Goal: Check status

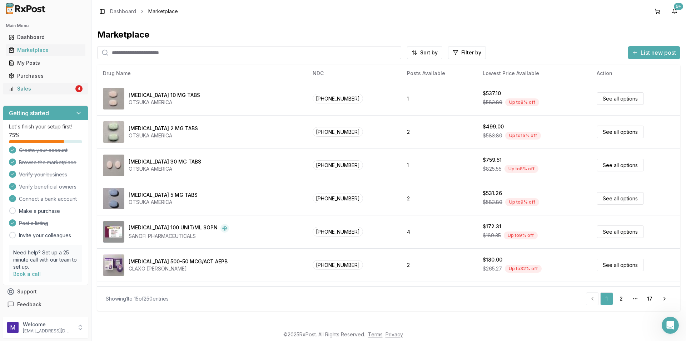
click at [31, 87] on div "Sales" at bounding box center [41, 88] width 65 height 7
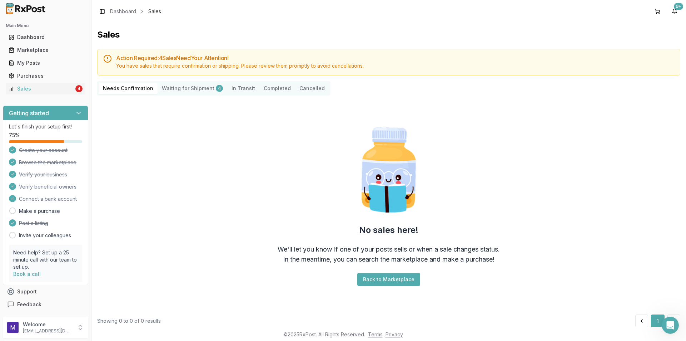
click at [241, 90] on Transit "In Transit" at bounding box center [243, 88] width 32 height 11
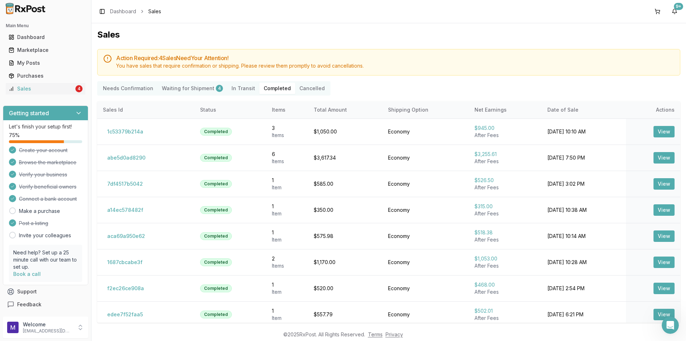
click at [185, 83] on Shipment "Waiting for Shipment 4" at bounding box center [193, 88] width 70 height 11
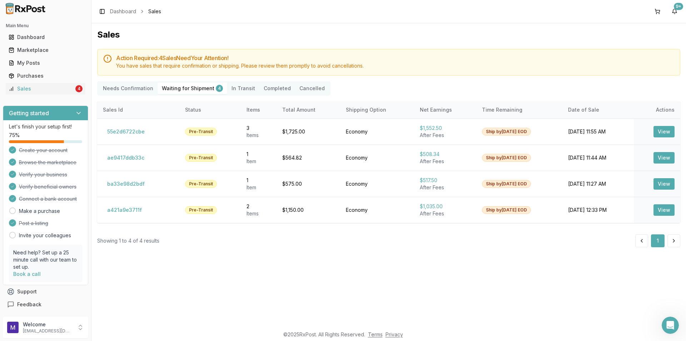
click at [267, 87] on button "Completed" at bounding box center [277, 88] width 36 height 11
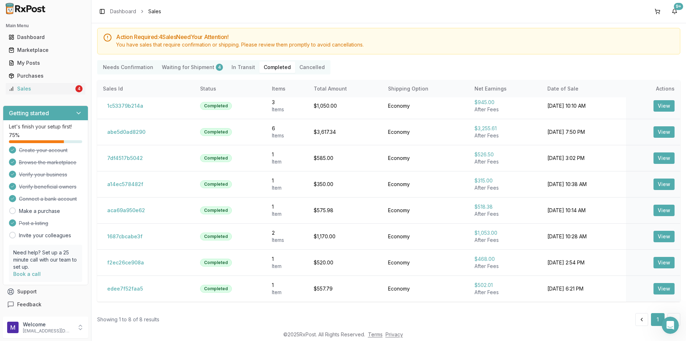
scroll to position [32, 0]
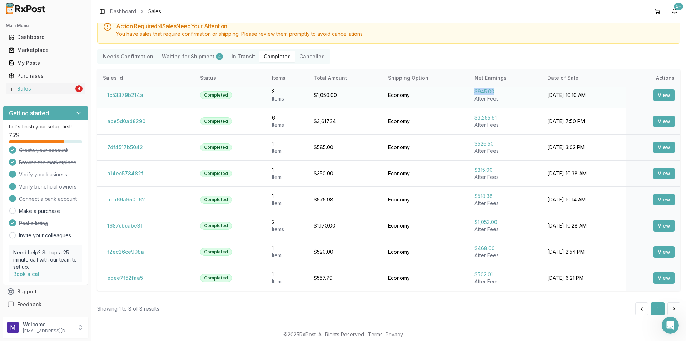
drag, startPoint x: 457, startPoint y: 93, endPoint x: 484, endPoint y: 87, distance: 28.2
click at [484, 87] on td "$945.00 After Fees" at bounding box center [505, 95] width 73 height 26
drag, startPoint x: 452, startPoint y: 120, endPoint x: 483, endPoint y: 120, distance: 31.1
click at [483, 120] on td "$3,255.61 After Fees" at bounding box center [505, 121] width 73 height 26
drag, startPoint x: 449, startPoint y: 143, endPoint x: 490, endPoint y: 139, distance: 40.9
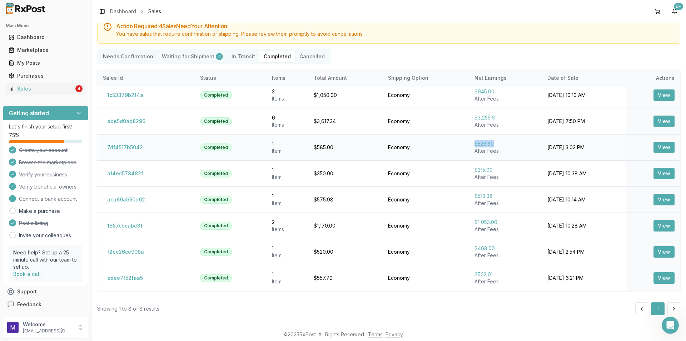
click at [490, 139] on tr "7df4517b5042 Completed 1 Item $585.00 Economy $526.50 After Fees [DATE] 3:02 PM…" at bounding box center [388, 147] width 583 height 26
drag, startPoint x: 454, startPoint y: 168, endPoint x: 486, endPoint y: 168, distance: 31.8
click at [486, 168] on td "$315.00 After Fees" at bounding box center [505, 173] width 73 height 26
drag, startPoint x: 446, startPoint y: 195, endPoint x: 510, endPoint y: 197, distance: 64.3
click at [510, 197] on tr "aca69a950e62 Completed 1 Item $575.98 Economy $518.38 After Fees [DATE] 10:14 A…" at bounding box center [388, 199] width 583 height 26
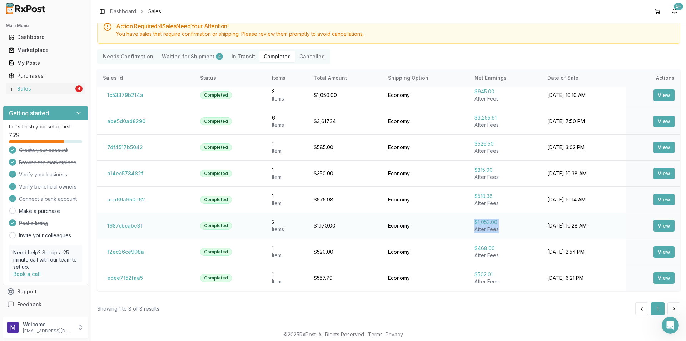
drag, startPoint x: 454, startPoint y: 220, endPoint x: 495, endPoint y: 227, distance: 41.6
click at [495, 227] on td "$1,053.00 After Fees" at bounding box center [505, 225] width 73 height 26
drag, startPoint x: 454, startPoint y: 249, endPoint x: 497, endPoint y: 251, distance: 42.9
click at [497, 251] on td "$468.00 After Fees" at bounding box center [505, 251] width 73 height 26
